Goal: Find specific page/section: Find specific page/section

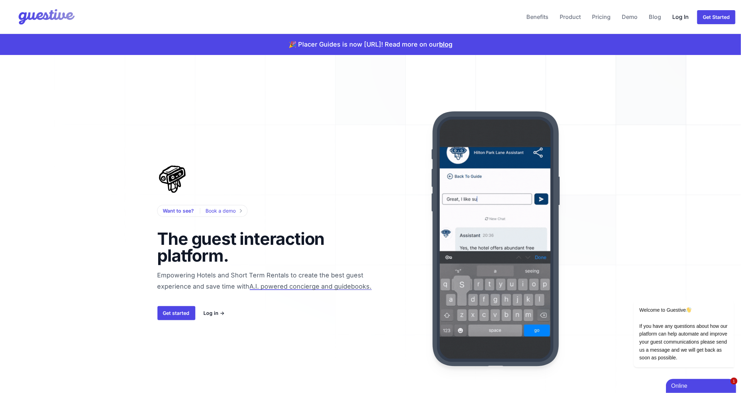
click at [679, 18] on link "Log In" at bounding box center [680, 16] width 22 height 17
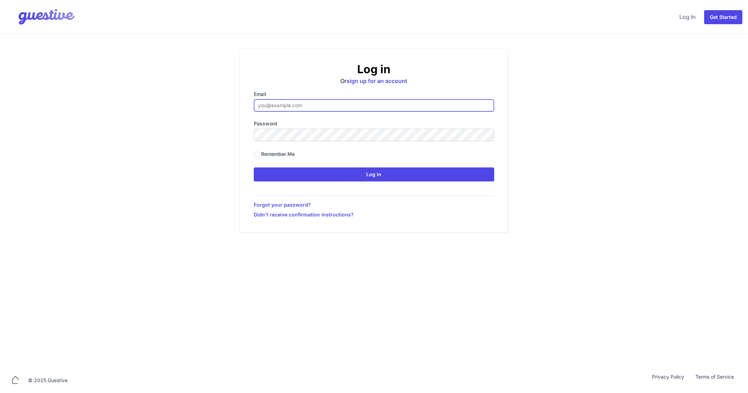
type input "[EMAIL_ADDRESS][DOMAIN_NAME]"
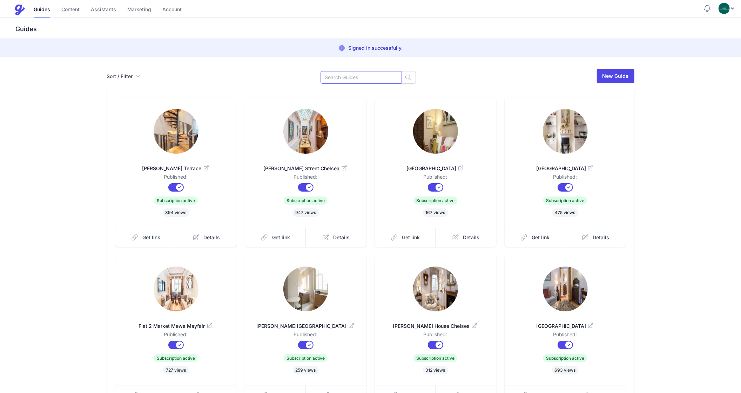
click at [357, 81] on input at bounding box center [360, 77] width 81 height 13
type input "Lex"
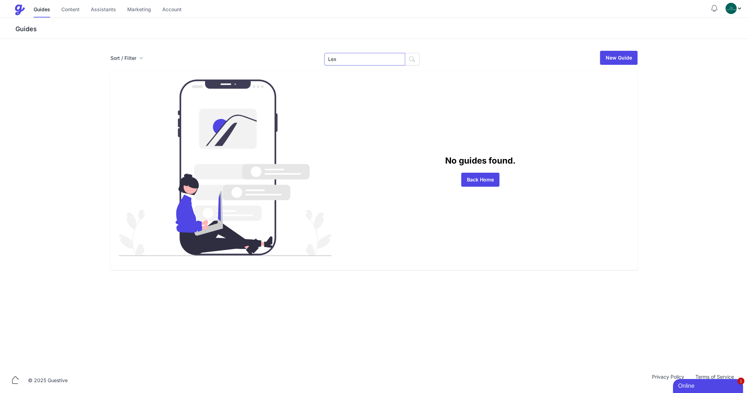
click at [348, 56] on input "Lex" at bounding box center [364, 59] width 81 height 13
type input "150"
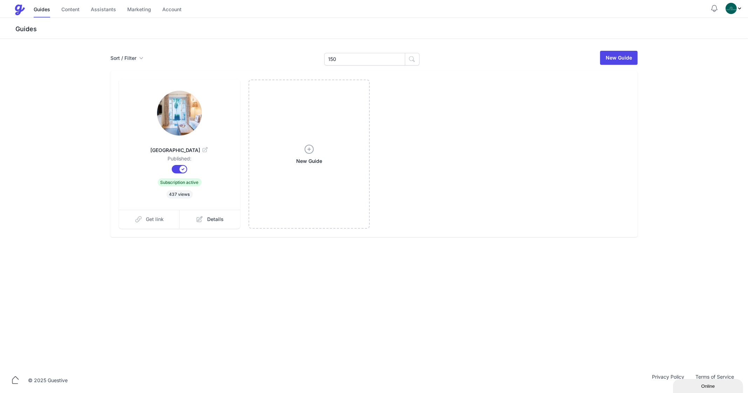
click at [156, 218] on span "Get link" at bounding box center [155, 219] width 18 height 7
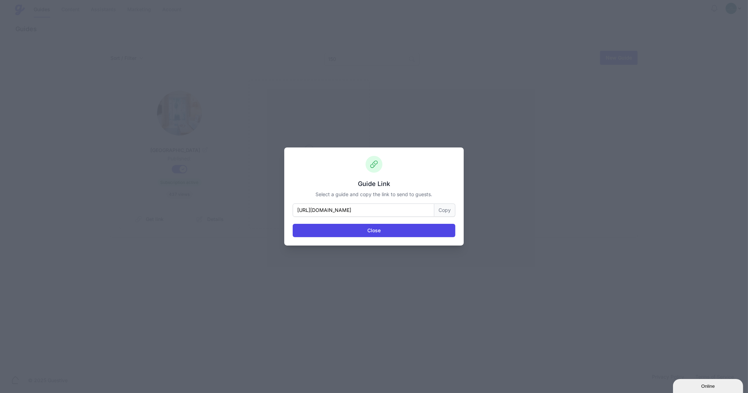
click at [449, 211] on button "Copy" at bounding box center [444, 210] width 21 height 13
